Goal: Transaction & Acquisition: Purchase product/service

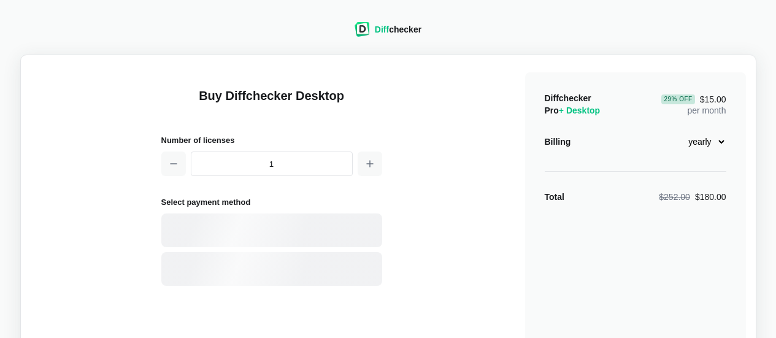
select select "desktop-yearly-180"
click at [367, 164] on icon "button" at bounding box center [370, 164] width 10 height 10
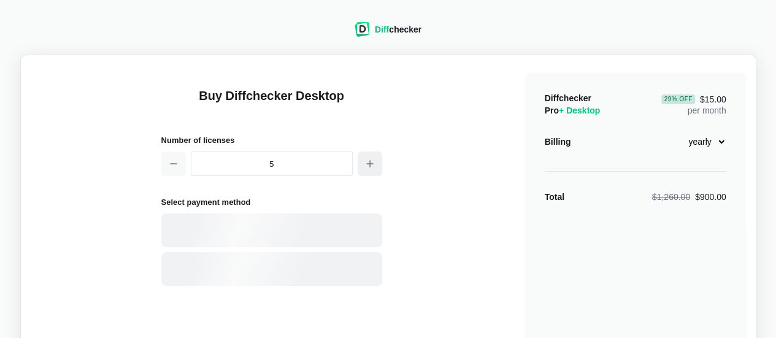
click at [367, 164] on icon "button" at bounding box center [370, 164] width 10 height 10
type input "6"
click at [720, 142] on select "monthly yearly" at bounding box center [700, 141] width 53 height 21
click at [674, 131] on select "monthly yearly" at bounding box center [700, 141] width 53 height 21
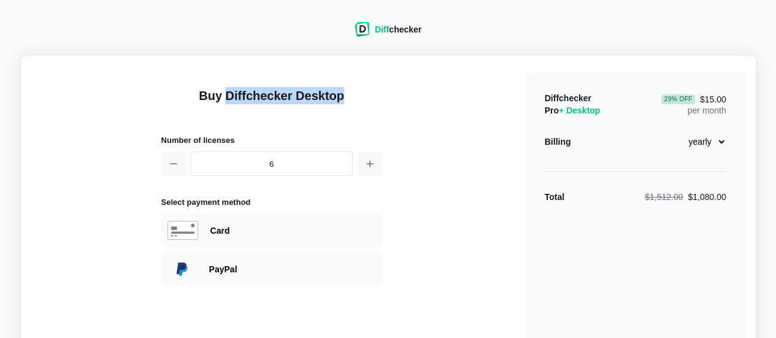
drag, startPoint x: 228, startPoint y: 93, endPoint x: 340, endPoint y: 88, distance: 111.8
click at [340, 88] on h1 "Buy Diffchecker Desktop" at bounding box center [271, 103] width 221 height 32
copy h1 "Diffchecker Desktop"
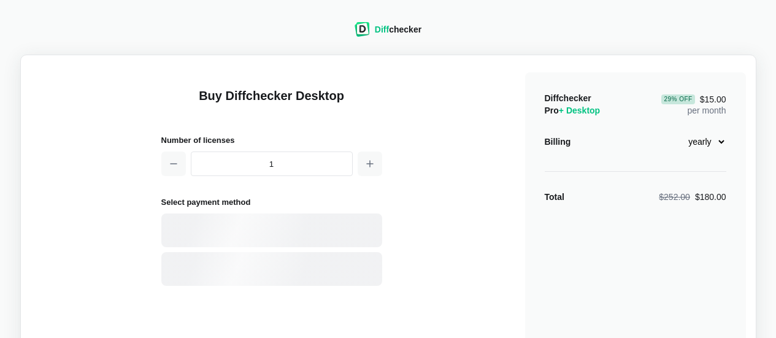
select select "desktop-yearly-180"
click at [372, 168] on button "button" at bounding box center [370, 164] width 25 height 25
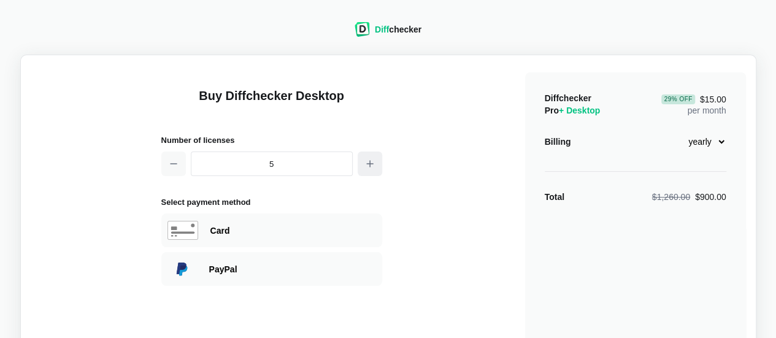
click at [372, 168] on button "button" at bounding box center [370, 164] width 25 height 25
type input "6"
